Goal: Navigation & Orientation: Find specific page/section

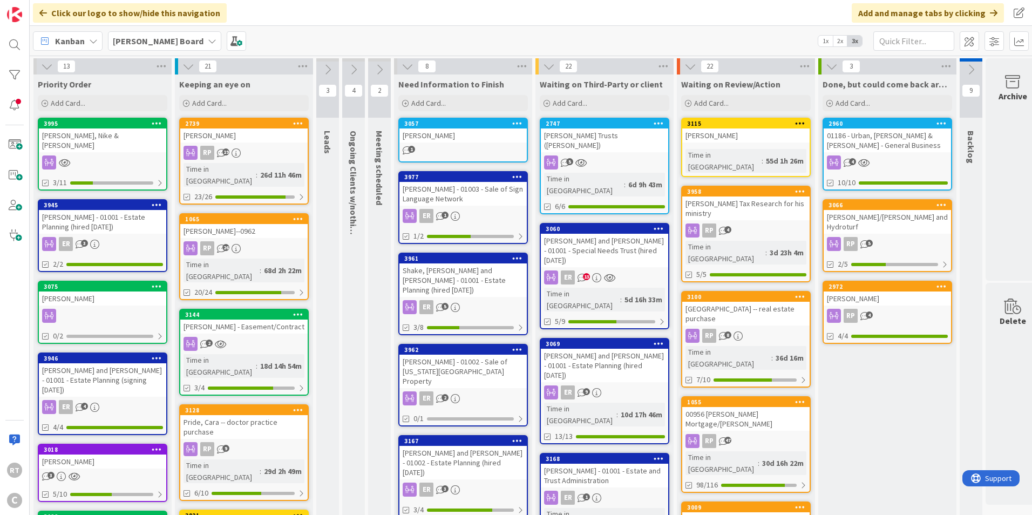
click at [135, 141] on div "[PERSON_NAME], Nike & [PERSON_NAME]" at bounding box center [102, 140] width 127 height 24
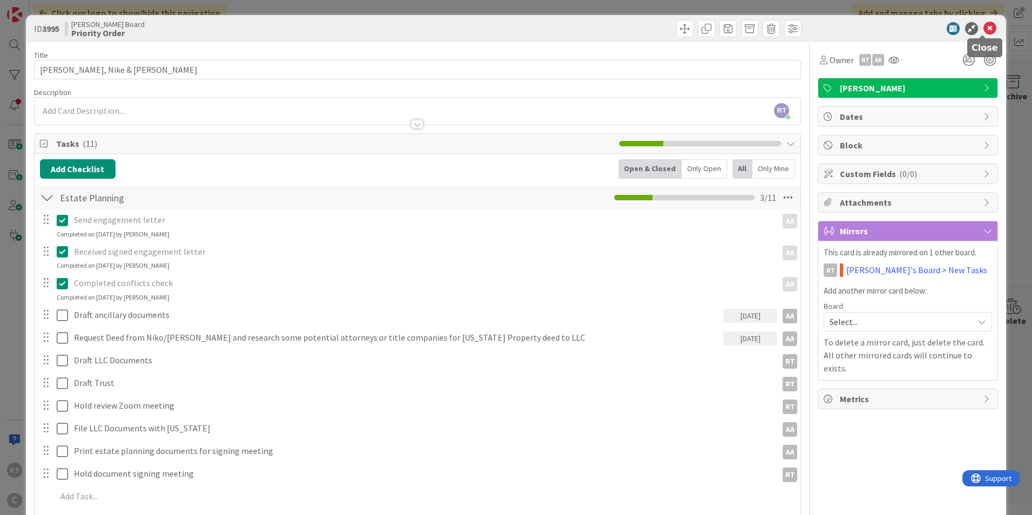
click at [986, 30] on icon at bounding box center [990, 28] width 13 height 13
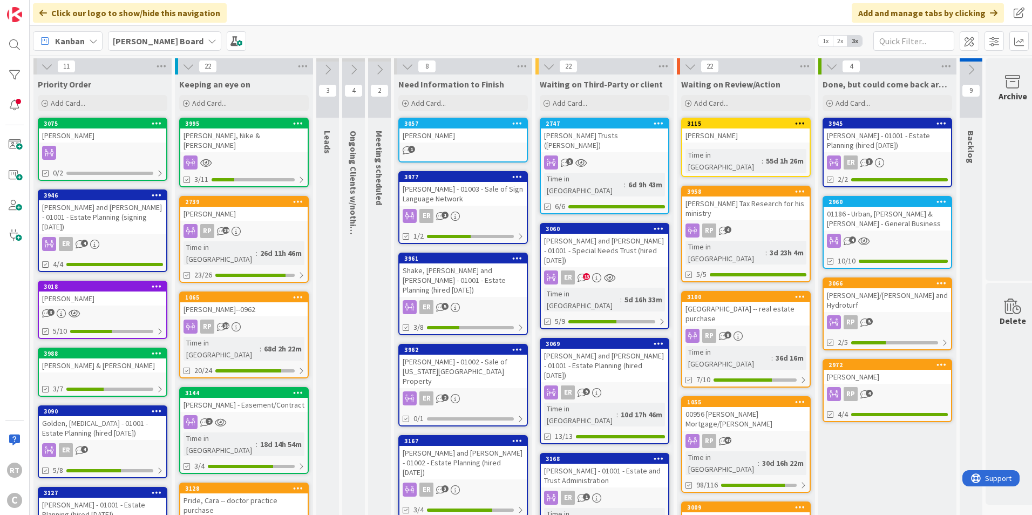
click at [91, 217] on div "[PERSON_NAME] and [PERSON_NAME] - 01001 - Estate Planning (signing [DATE])" at bounding box center [102, 216] width 127 height 33
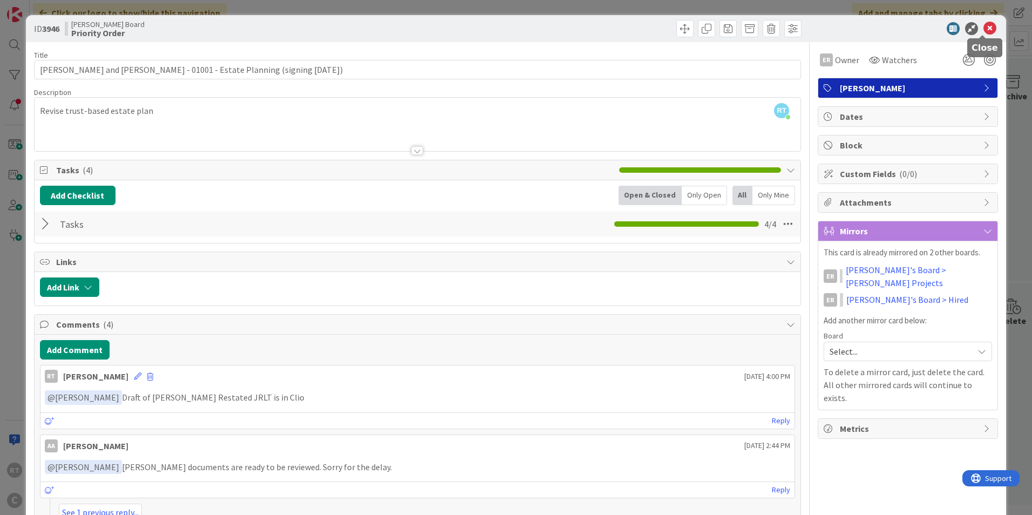
click at [984, 24] on icon at bounding box center [990, 28] width 13 height 13
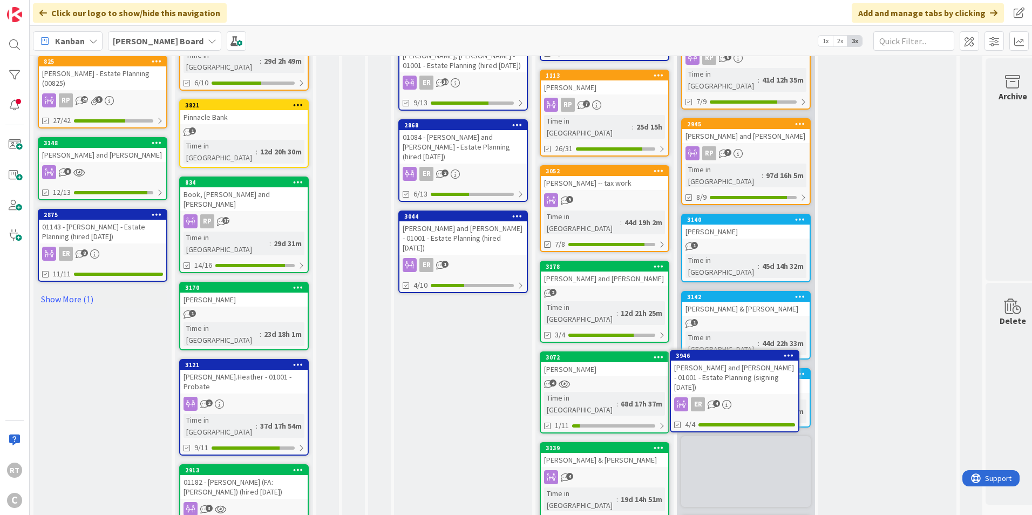
scroll to position [491, 0]
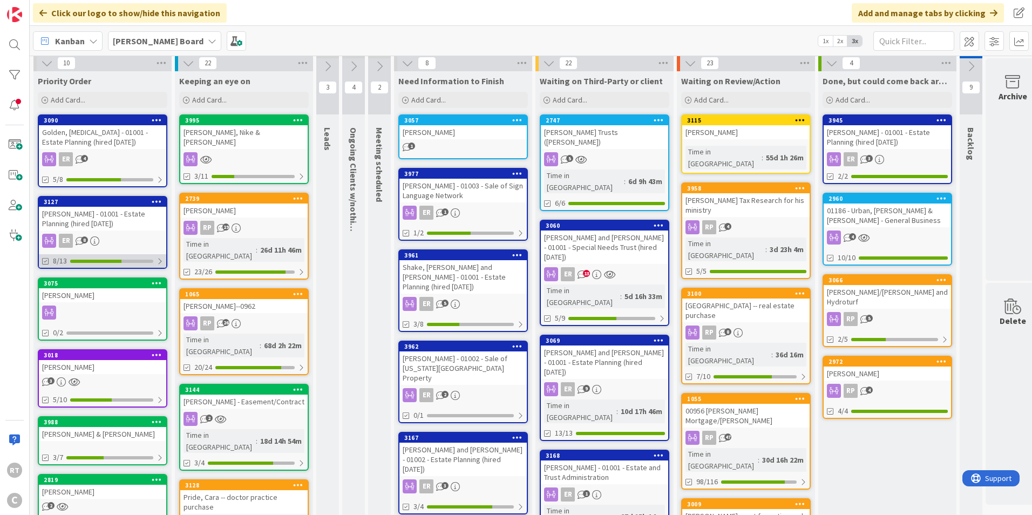
scroll to position [0, 0]
